Goal: Information Seeking & Learning: Learn about a topic

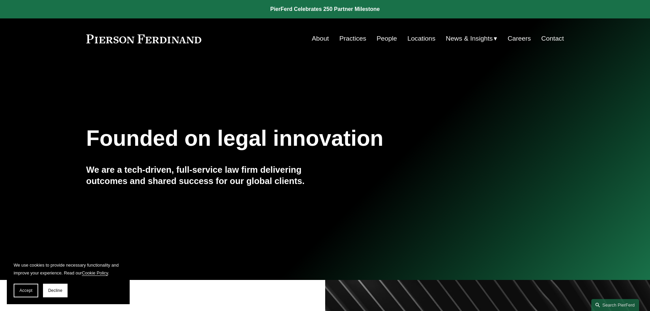
click at [27, 289] on span "Accept" at bounding box center [25, 290] width 13 height 5
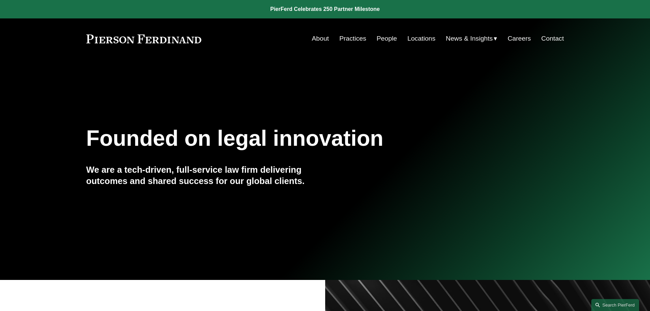
click at [348, 40] on link "Practices" at bounding box center [352, 38] width 27 height 13
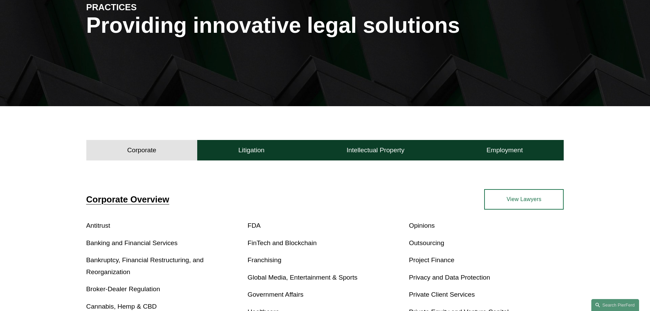
scroll to position [102, 0]
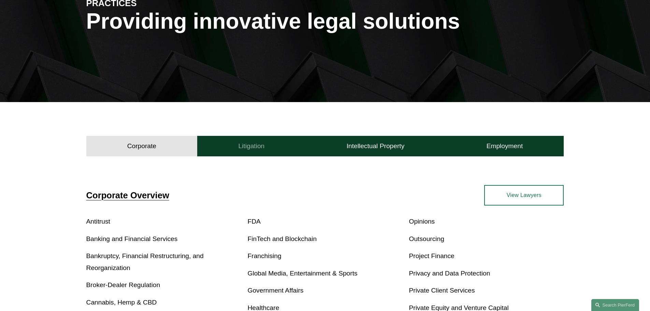
click at [252, 145] on h4 "Litigation" at bounding box center [251, 146] width 26 height 8
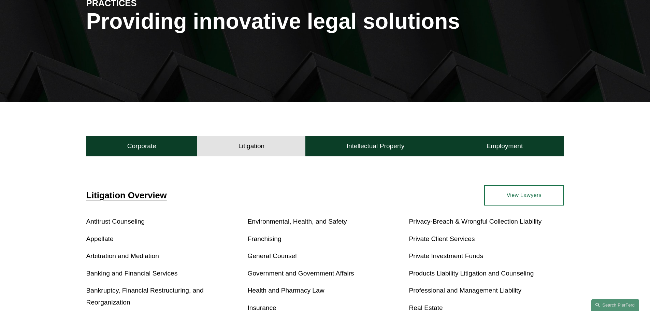
click at [102, 238] on link "Appellate" at bounding box center [99, 238] width 27 height 7
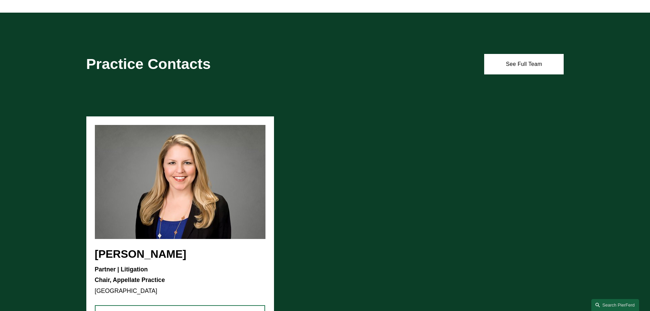
scroll to position [682, 0]
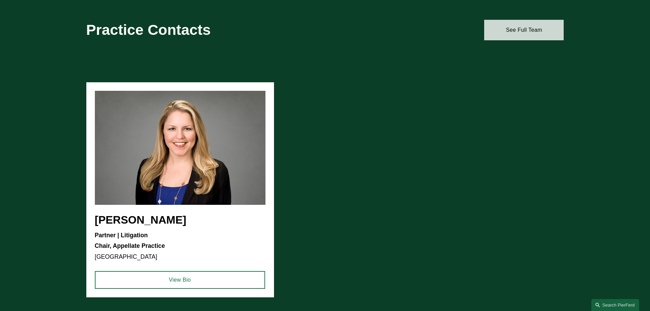
click at [521, 30] on link "See Full Team" at bounding box center [523, 30] width 79 height 20
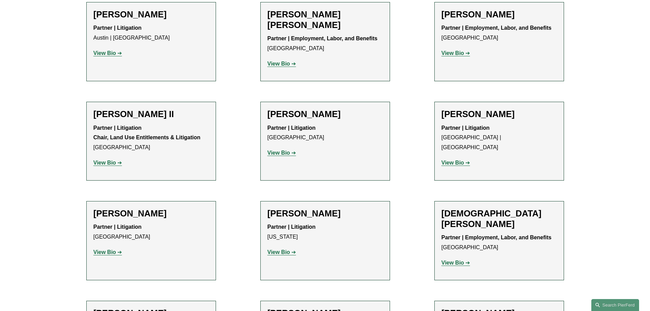
scroll to position [239, 0]
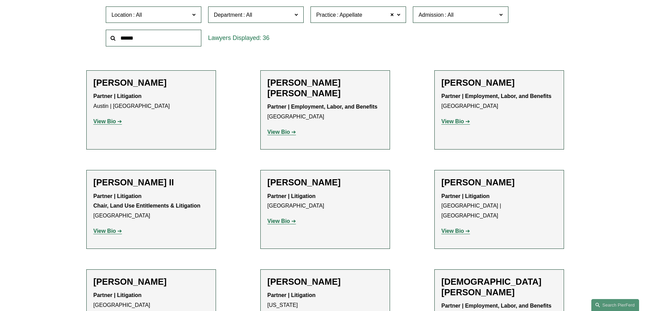
click at [194, 15] on span at bounding box center [193, 14] width 3 height 9
click at [0, 0] on link "[GEOGRAPHIC_DATA]" at bounding box center [0, 0] width 0 height 0
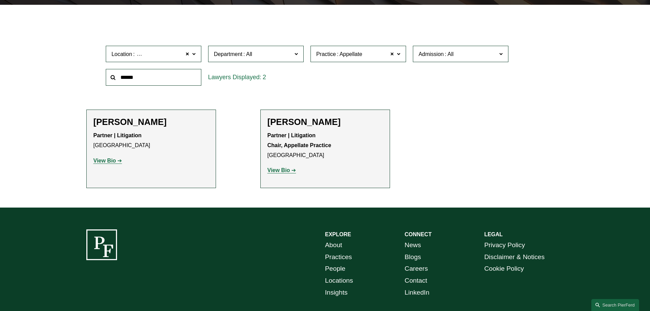
scroll to position [205, 0]
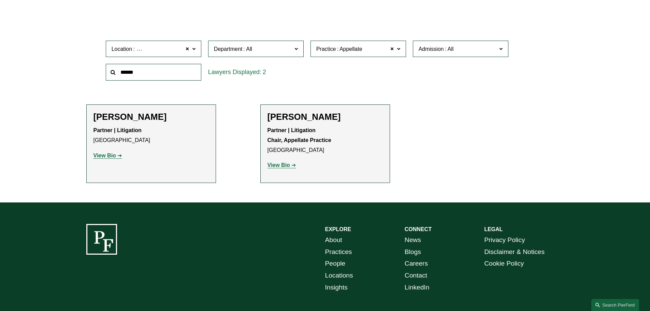
click at [282, 167] on strong "View Bio" at bounding box center [278, 165] width 23 height 6
click at [110, 156] on strong "View Bio" at bounding box center [104, 156] width 23 height 6
click at [108, 156] on strong "View Bio" at bounding box center [104, 156] width 23 height 6
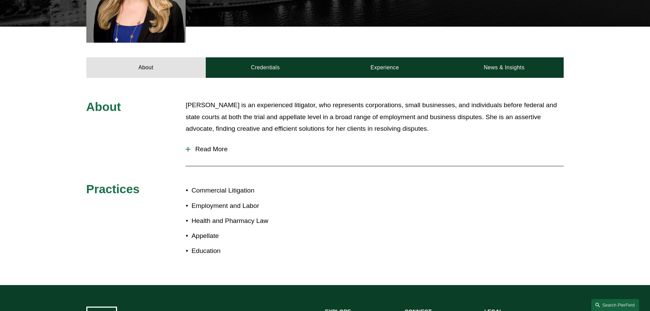
scroll to position [273, 0]
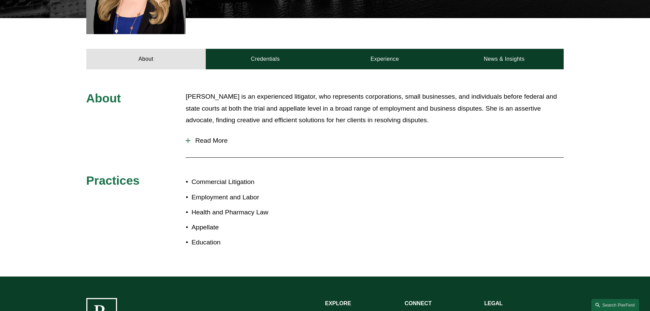
click at [189, 138] on div at bounding box center [188, 140] width 5 height 5
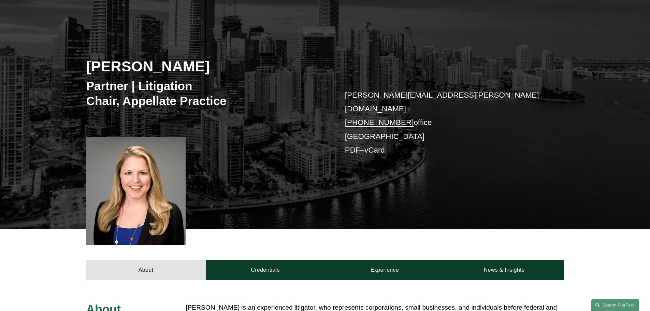
scroll to position [0, 0]
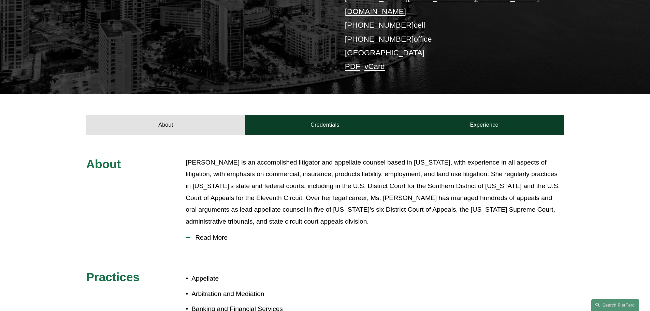
scroll to position [171, 0]
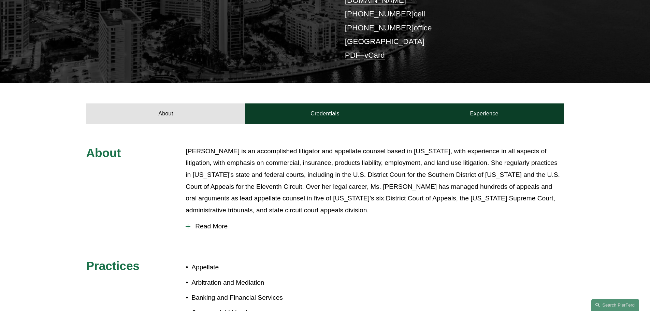
click at [190, 224] on div at bounding box center [188, 226] width 5 height 5
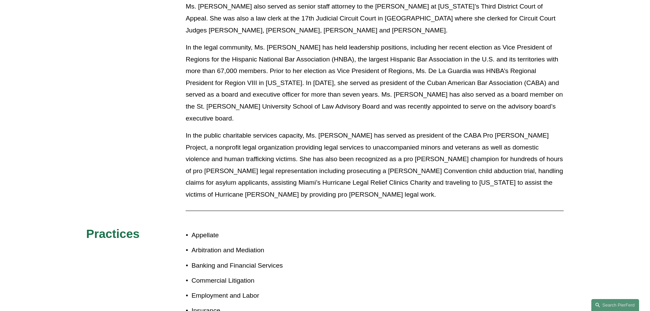
scroll to position [486, 0]
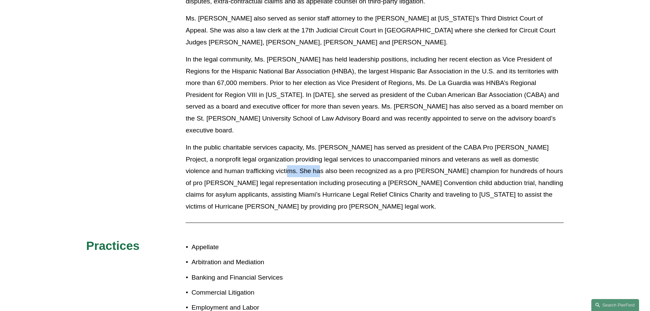
drag, startPoint x: 257, startPoint y: 149, endPoint x: 286, endPoint y: 149, distance: 29.0
click at [286, 149] on p "In the public charitable services capacity, Ms. [PERSON_NAME] has served as pre…" at bounding box center [375, 177] width 378 height 71
click at [324, 149] on p "In the public charitable services capacity, Ms. [PERSON_NAME] has served as pre…" at bounding box center [375, 177] width 378 height 71
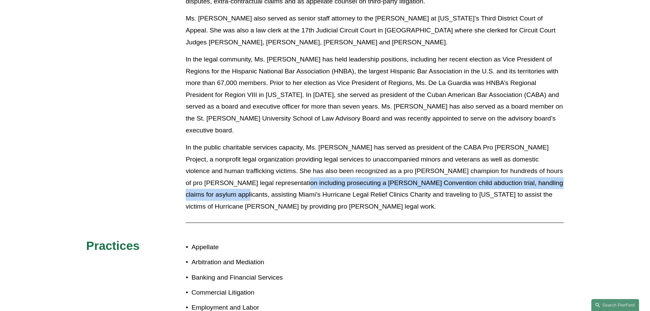
drag, startPoint x: 258, startPoint y: 162, endPoint x: 566, endPoint y: 159, distance: 308.4
click at [565, 159] on div "About Frances De La Guardia is an accomplished litigator and appellate counsel …" at bounding box center [325, 101] width 650 height 542
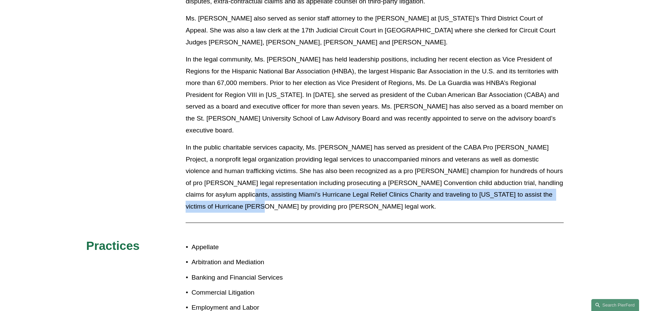
drag, startPoint x: 198, startPoint y: 174, endPoint x: 592, endPoint y: 168, distance: 394.1
click at [592, 168] on div "About Frances De La Guardia is an accomplished litigator and appellate counsel …" at bounding box center [325, 101] width 650 height 542
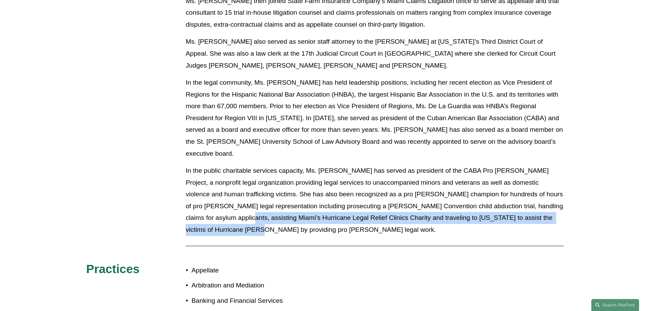
scroll to position [418, 0]
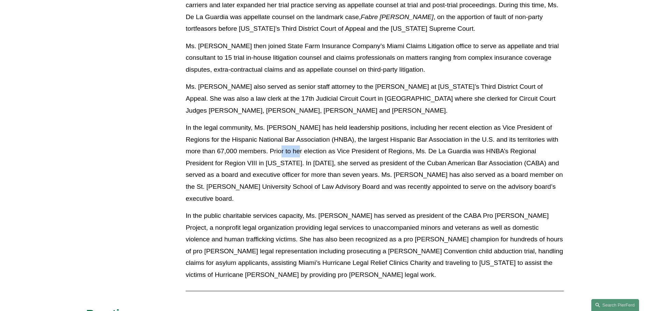
click at [282, 139] on p "In the legal community, Ms. [PERSON_NAME] has held leadership positions, includ…" at bounding box center [375, 163] width 378 height 83
click at [257, 154] on p "In the legal community, Ms. [PERSON_NAME] has held leadership positions, includ…" at bounding box center [375, 163] width 378 height 83
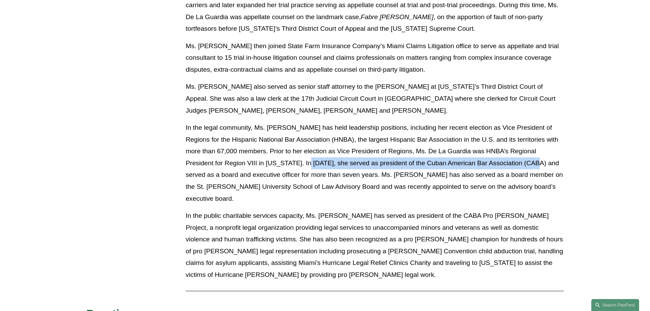
drag, startPoint x: 315, startPoint y: 151, endPoint x: 538, endPoint y: 150, distance: 223.1
click at [538, 150] on p "In the legal community, Ms. [PERSON_NAME] has held leadership positions, includ…" at bounding box center [375, 163] width 378 height 83
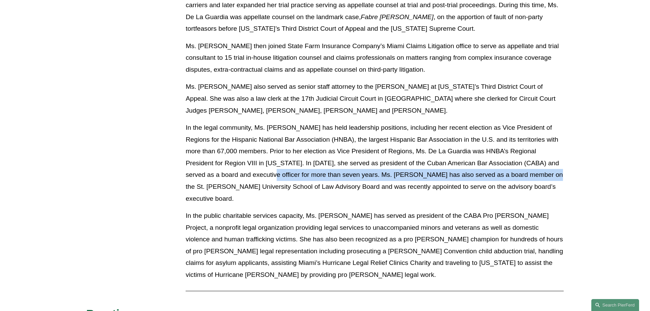
drag, startPoint x: 268, startPoint y: 167, endPoint x: 543, endPoint y: 161, distance: 274.7
click at [543, 161] on p "In the legal community, Ms. [PERSON_NAME] has held leadership positions, includ…" at bounding box center [375, 163] width 378 height 83
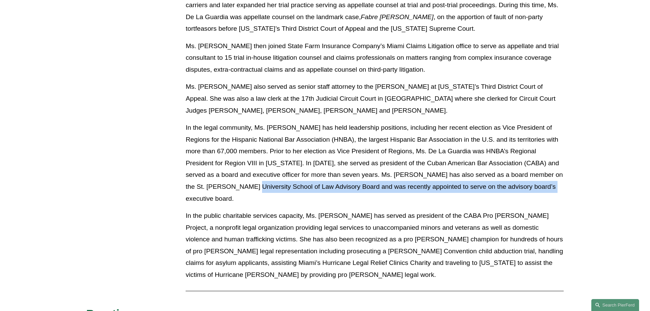
drag, startPoint x: 260, startPoint y: 177, endPoint x: 542, endPoint y: 177, distance: 282.1
click at [542, 177] on p "In the legal community, Ms. [PERSON_NAME] has held leadership positions, includ…" at bounding box center [375, 163] width 378 height 83
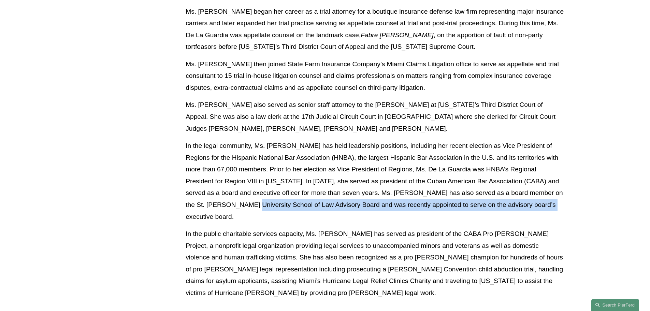
scroll to position [384, 0]
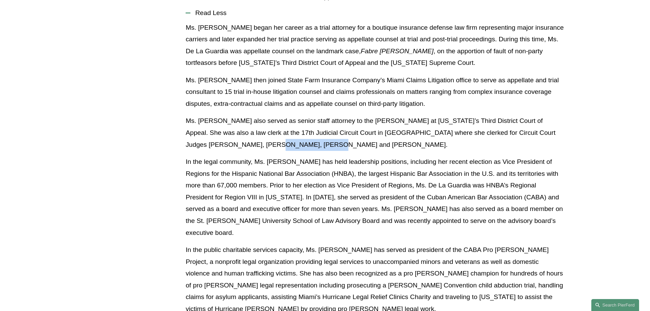
drag, startPoint x: 218, startPoint y: 134, endPoint x: 273, endPoint y: 138, distance: 55.1
click at [273, 138] on p "Ms. [PERSON_NAME] also served as senior staff attorney to the [PERSON_NAME] at …" at bounding box center [375, 132] width 378 height 35
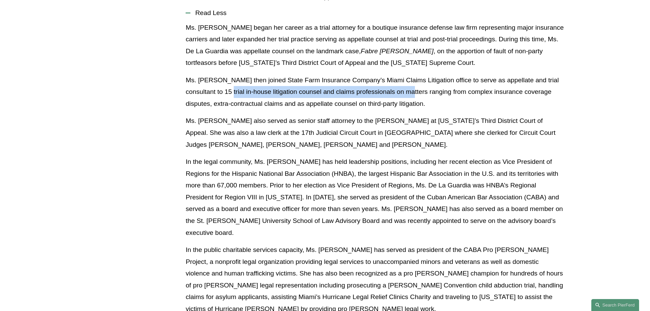
drag, startPoint x: 234, startPoint y: 83, endPoint x: 415, endPoint y: 83, distance: 181.2
click at [415, 83] on p "Ms. [PERSON_NAME] then joined State Farm Insurance Company’s Miami Claims Litig…" at bounding box center [375, 91] width 378 height 35
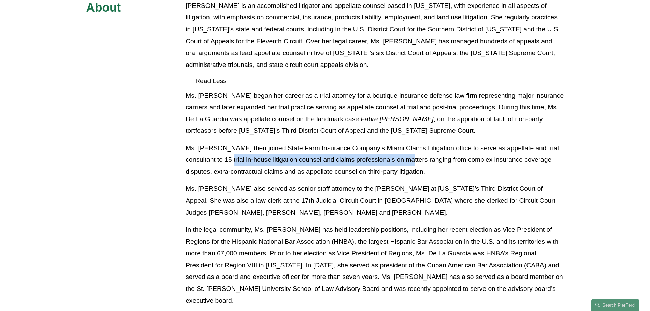
scroll to position [316, 0]
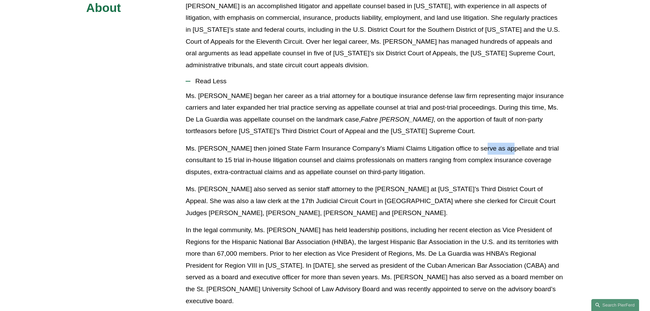
drag, startPoint x: 483, startPoint y: 136, endPoint x: 512, endPoint y: 138, distance: 29.7
click at [509, 143] on p "Ms. [PERSON_NAME] then joined State Farm Insurance Company’s Miami Claims Litig…" at bounding box center [375, 160] width 378 height 35
drag, startPoint x: 258, startPoint y: 147, endPoint x: 207, endPoint y: 148, distance: 51.5
click at [207, 148] on p "Ms. [PERSON_NAME] then joined State Farm Insurance Company’s Miami Claims Litig…" at bounding box center [375, 160] width 378 height 35
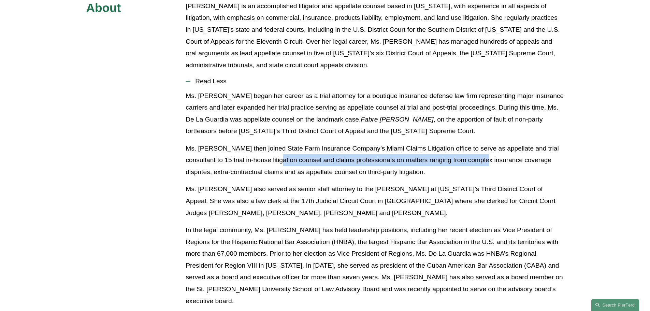
drag, startPoint x: 285, startPoint y: 146, endPoint x: 516, endPoint y: 147, distance: 231.0
click at [507, 147] on p "Ms. [PERSON_NAME] then joined State Farm Insurance Company’s Miami Claims Litig…" at bounding box center [375, 160] width 378 height 35
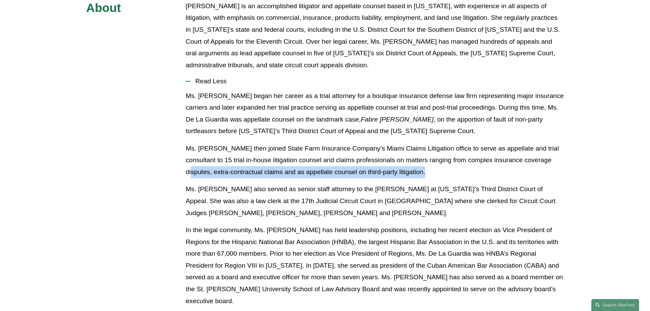
drag, startPoint x: 398, startPoint y: 161, endPoint x: 187, endPoint y: 158, distance: 210.5
click at [187, 158] on p "Ms. [PERSON_NAME] then joined State Farm Insurance Company’s Miami Claims Litig…" at bounding box center [375, 160] width 378 height 35
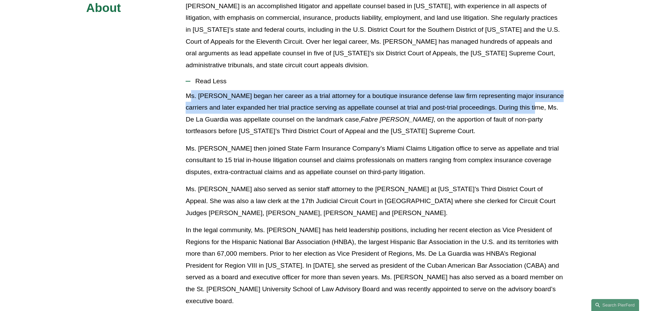
drag, startPoint x: 199, startPoint y: 90, endPoint x: 557, endPoint y: 91, distance: 357.9
click at [549, 92] on p "Ms. De La Guardia began her career as a trial attorney for a boutique insurance…" at bounding box center [375, 113] width 378 height 47
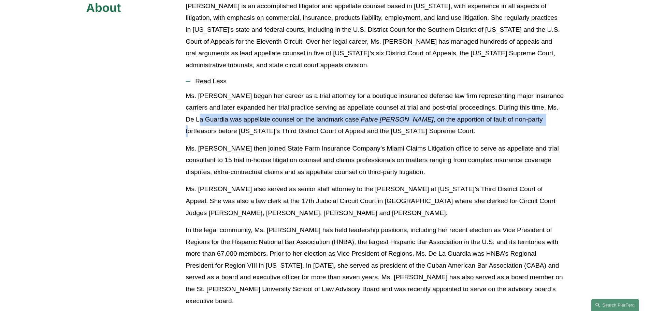
drag, startPoint x: 201, startPoint y: 110, endPoint x: 529, endPoint y: 106, distance: 327.9
click at [528, 106] on p "Ms. De La Guardia began her career as a trial attorney for a boutique insurance…" at bounding box center [375, 113] width 378 height 47
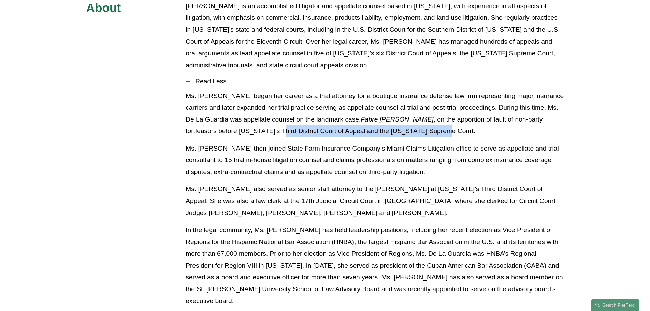
drag, startPoint x: 397, startPoint y: 119, endPoint x: 243, endPoint y: 119, distance: 153.9
click at [243, 119] on p "Ms. De La Guardia began her career as a trial attorney for a boutique insurance…" at bounding box center [375, 113] width 378 height 47
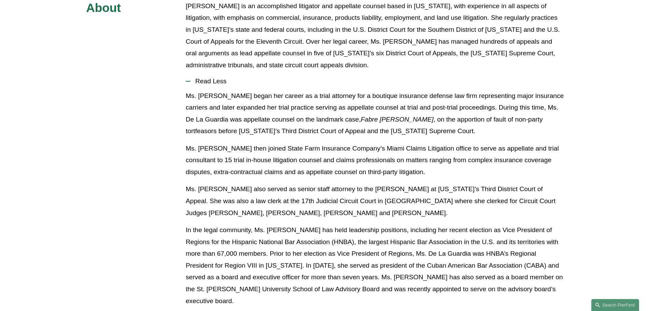
click at [217, 122] on p "Ms. De La Guardia began her career as a trial attorney for a boutique insurance…" at bounding box center [375, 113] width 378 height 47
drag, startPoint x: 219, startPoint y: 116, endPoint x: 340, endPoint y: 115, distance: 121.1
click at [340, 115] on p "Ms. De La Guardia began her career as a trial attorney for a boutique insurance…" at bounding box center [375, 113] width 378 height 47
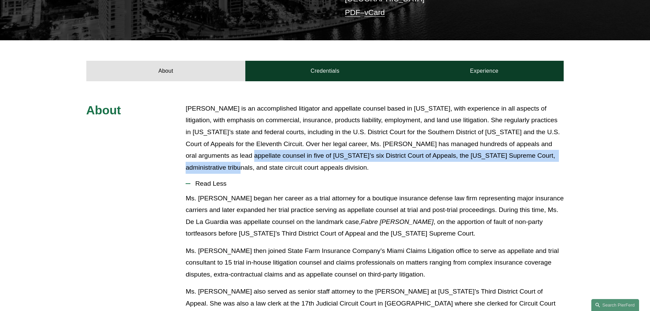
drag, startPoint x: 212, startPoint y: 148, endPoint x: 540, endPoint y: 140, distance: 328.0
click at [554, 140] on p "[PERSON_NAME] is an accomplished litigator and appellate counsel based in [US_S…" at bounding box center [375, 138] width 378 height 71
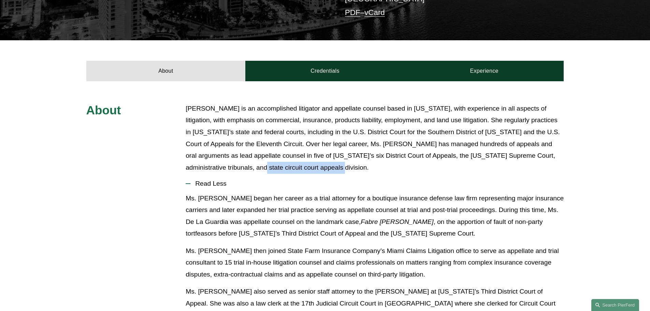
drag, startPoint x: 201, startPoint y: 157, endPoint x: 280, endPoint y: 157, distance: 78.8
click at [280, 157] on p "[PERSON_NAME] is an accomplished litigator and appellate counsel based in [US_S…" at bounding box center [375, 138] width 378 height 71
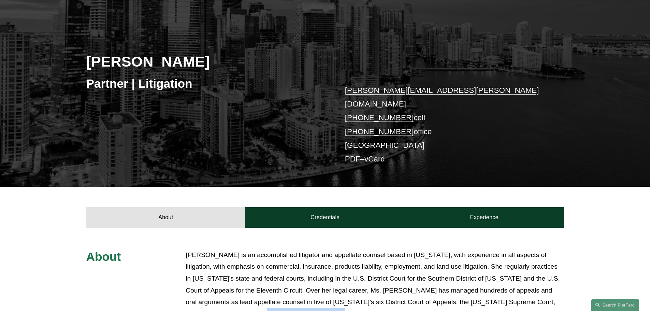
scroll to position [171, 0]
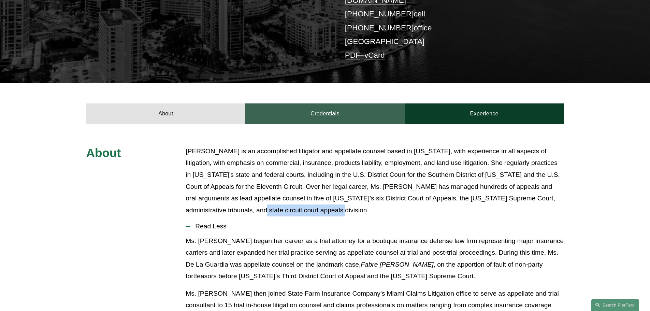
click at [316, 103] on link "Credentials" at bounding box center [324, 113] width 159 height 20
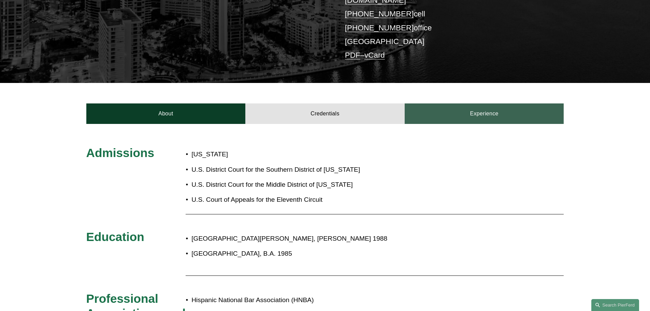
click at [485, 103] on link "Experience" at bounding box center [484, 113] width 159 height 20
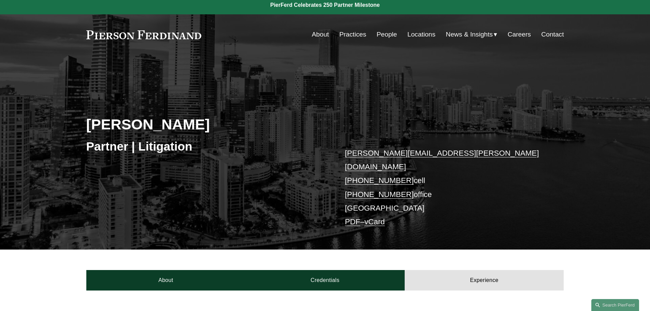
scroll to position [0, 0]
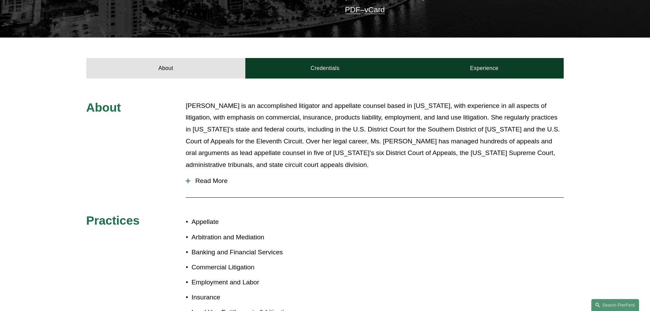
scroll to position [68, 0]
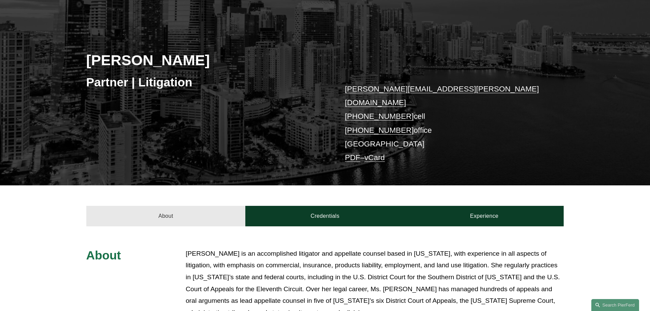
click at [172, 206] on link "About" at bounding box center [165, 216] width 159 height 20
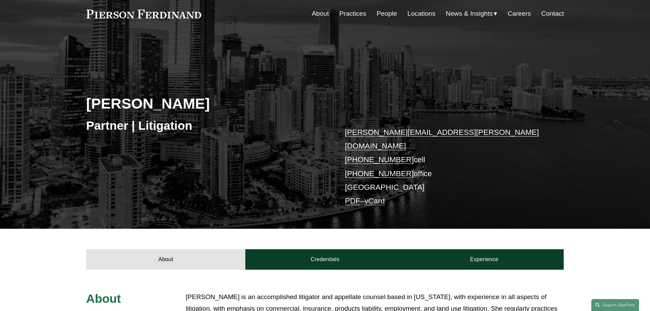
scroll to position [0, 0]
